Goal: Use online tool/utility: Utilize a website feature to perform a specific function

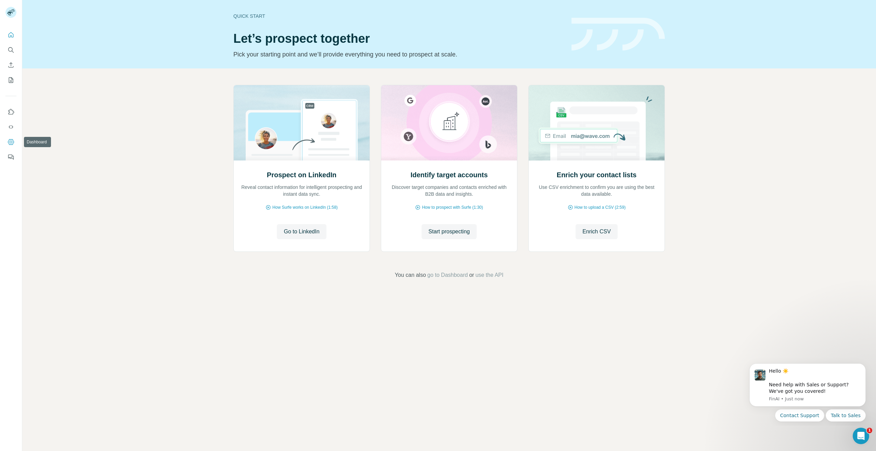
click at [14, 140] on icon "Dashboard" at bounding box center [11, 142] width 7 height 7
click at [13, 125] on icon "Use Surfe API" at bounding box center [11, 127] width 7 height 7
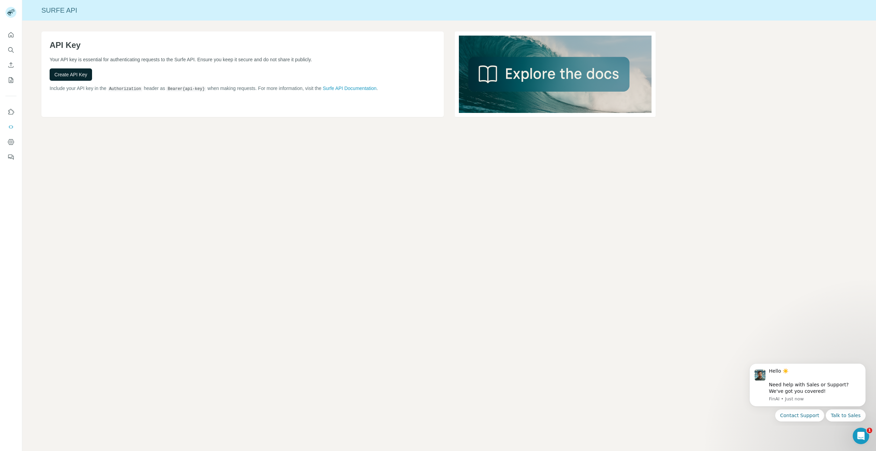
click at [88, 70] on button "Create API Key" at bounding box center [71, 74] width 42 height 12
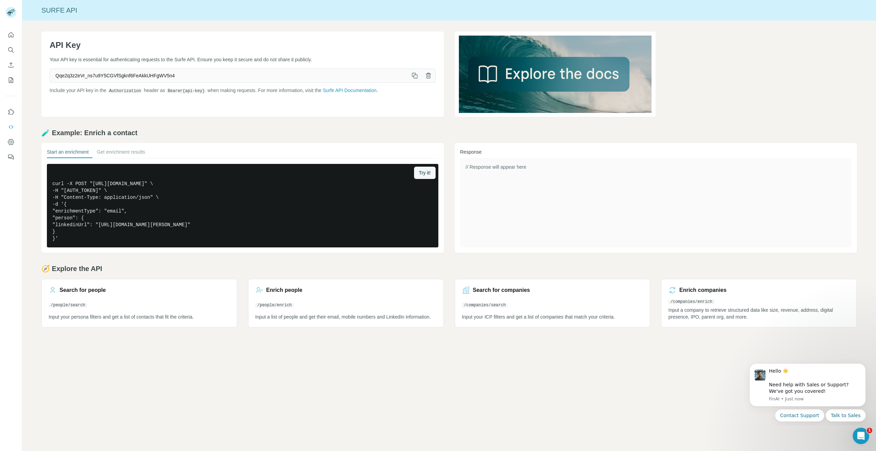
click at [413, 75] on icon "button" at bounding box center [414, 75] width 7 height 7
click at [415, 76] on icon "button" at bounding box center [414, 75] width 7 height 7
click at [412, 75] on icon "button" at bounding box center [414, 75] width 7 height 7
click at [10, 35] on icon "Quick start" at bounding box center [11, 34] width 7 height 7
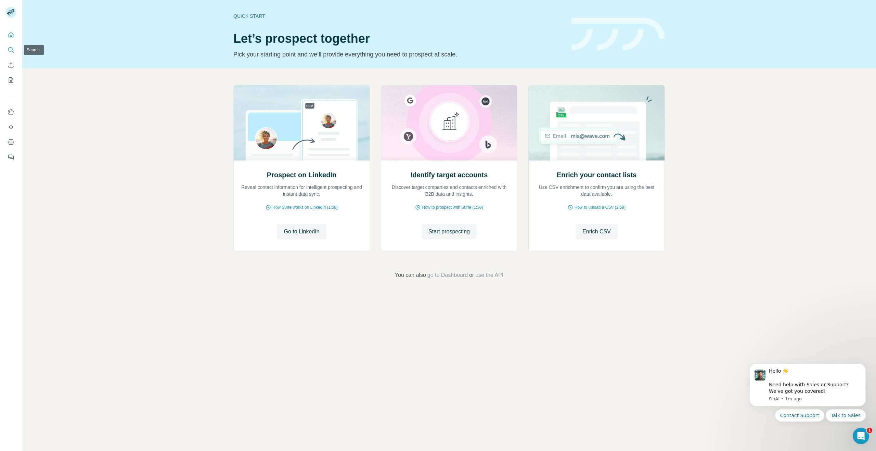
click at [12, 48] on icon "Search" at bounding box center [10, 49] width 4 height 4
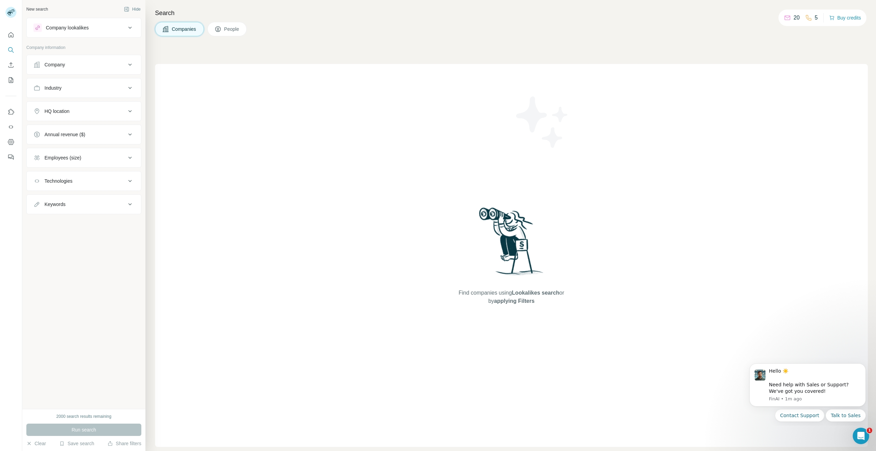
click at [87, 64] on div "Company" at bounding box center [80, 64] width 92 height 7
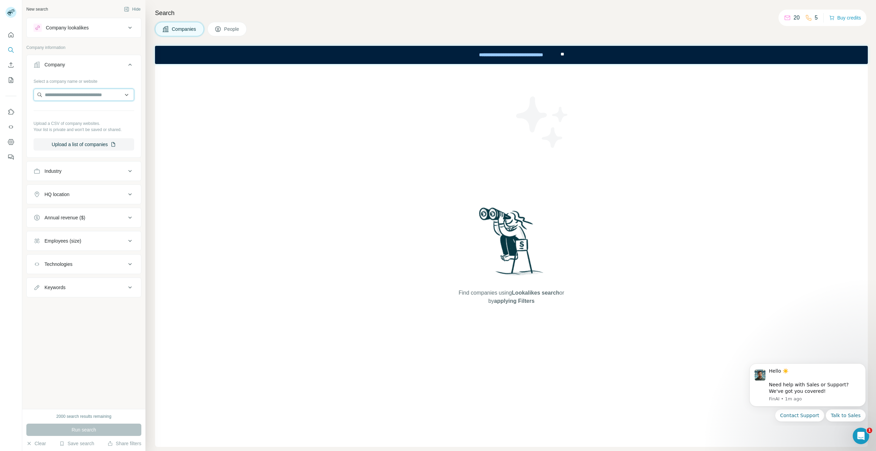
click at [91, 96] on input "text" at bounding box center [84, 95] width 101 height 12
type input "**********"
click at [84, 176] on button "Industry" at bounding box center [84, 171] width 114 height 16
click at [97, 102] on div at bounding box center [84, 96] width 101 height 14
click at [74, 98] on input "text" at bounding box center [84, 95] width 101 height 12
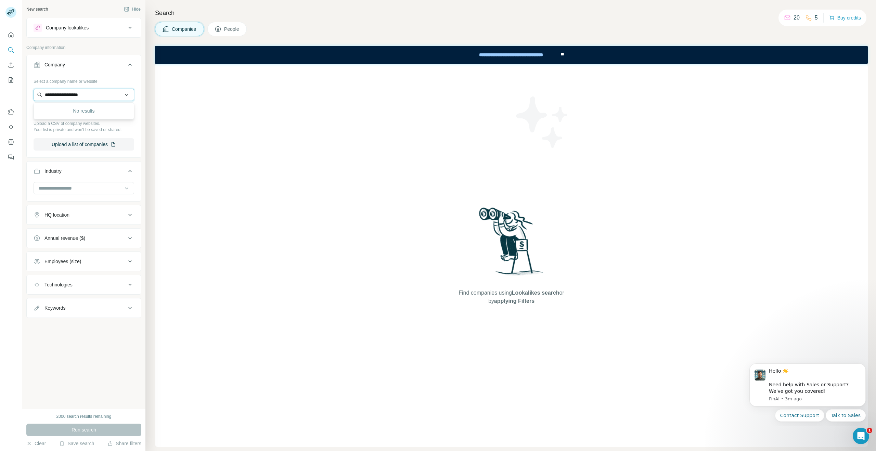
drag, startPoint x: 105, startPoint y: 95, endPoint x: 75, endPoint y: 95, distance: 30.1
click at [75, 95] on input "**********" at bounding box center [84, 95] width 101 height 12
type input "**********"
click at [85, 112] on p "Circusplaneet vzw" at bounding box center [72, 110] width 39 height 7
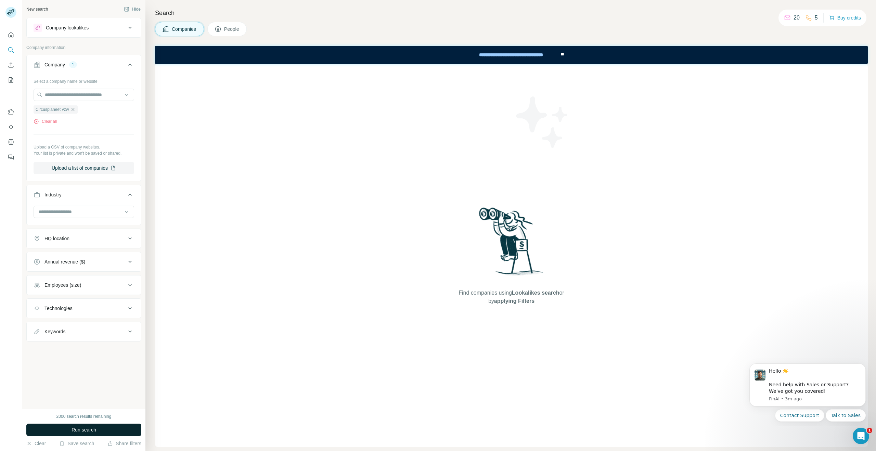
click at [92, 429] on span "Run search" at bounding box center [84, 429] width 25 height 7
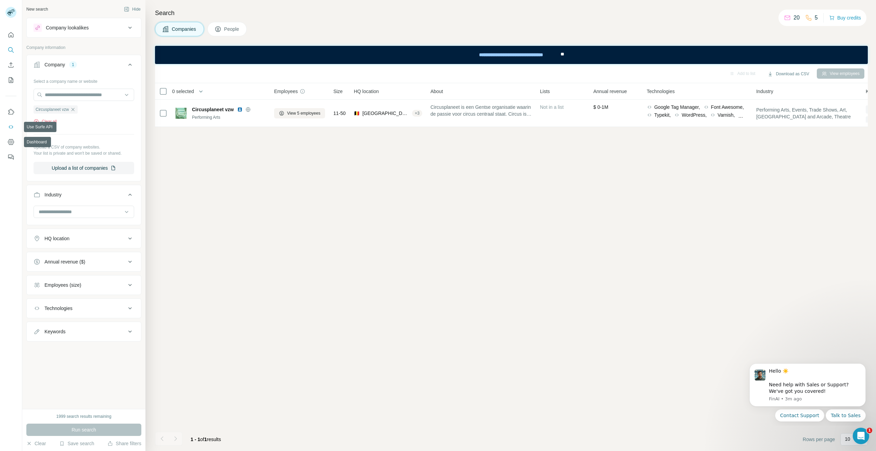
click at [13, 127] on icon "Use Surfe API" at bounding box center [11, 126] width 4 height 3
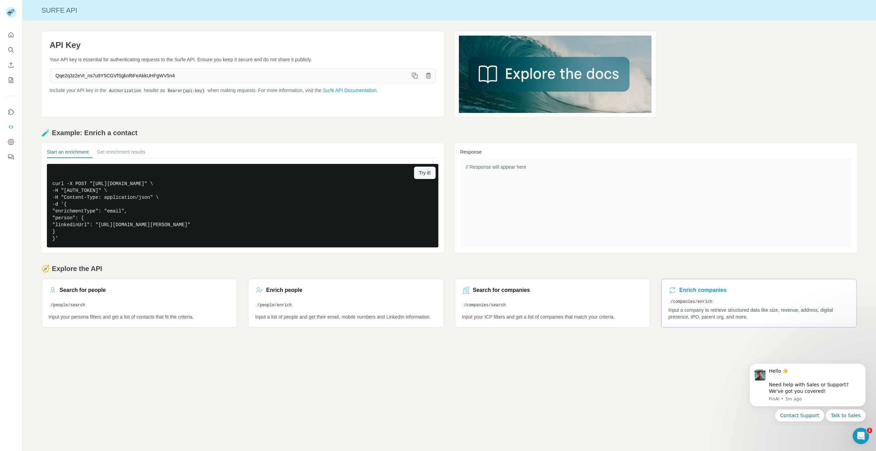
click at [723, 321] on link "Enrich companies /companies/enrich Input a company to retrieve structured data …" at bounding box center [759, 303] width 196 height 49
